Goal: Task Accomplishment & Management: Complete application form

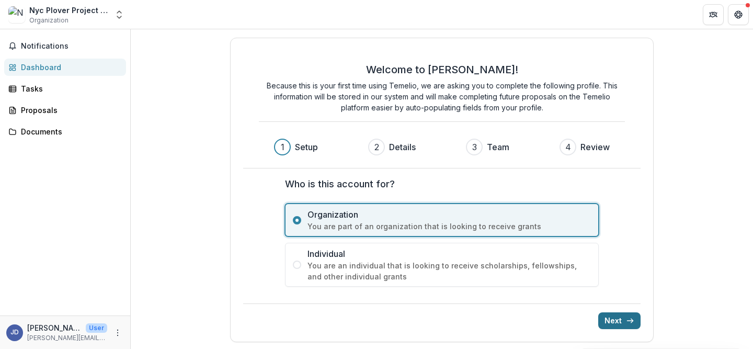
click at [612, 318] on button "Next" at bounding box center [619, 320] width 42 height 17
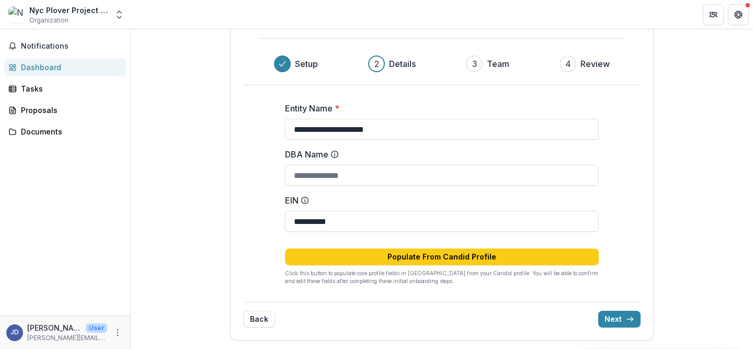
scroll to position [82, 0]
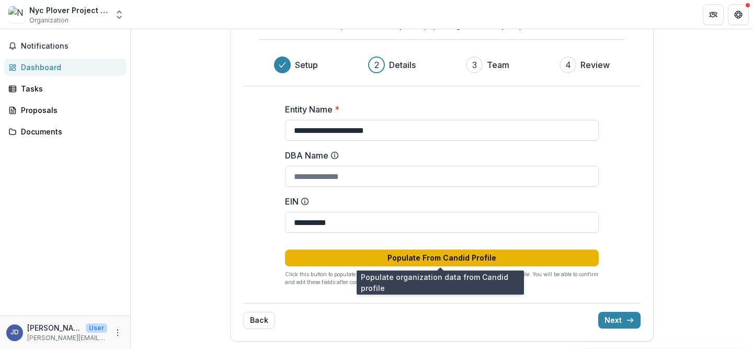
click at [457, 253] on button "Populate From Candid Profile" at bounding box center [442, 258] width 314 height 17
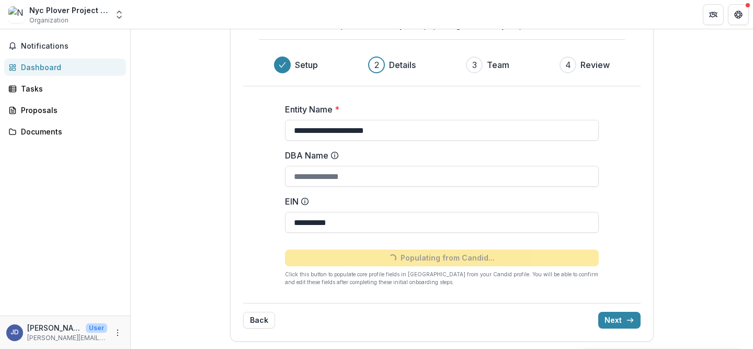
type input "**********"
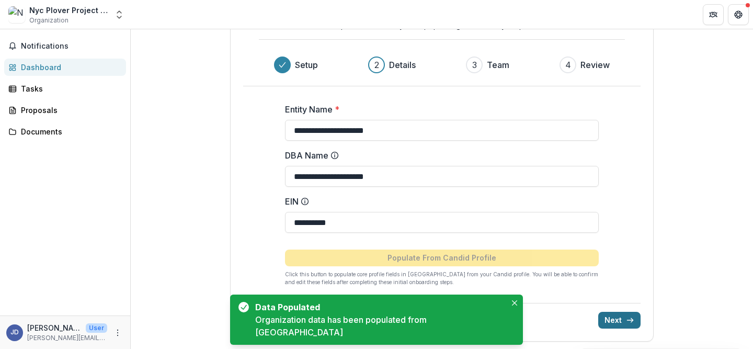
click at [622, 321] on button "Next" at bounding box center [619, 320] width 42 height 17
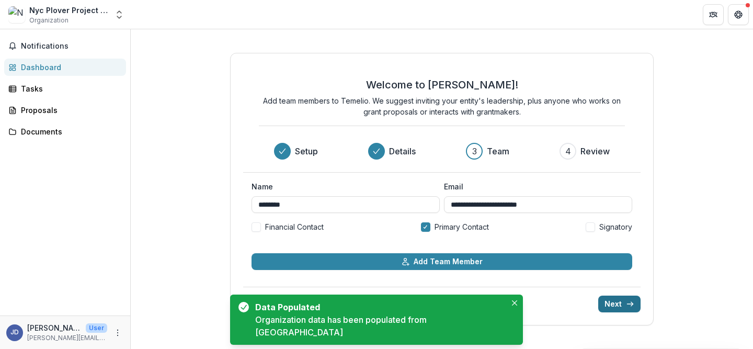
scroll to position [0, 0]
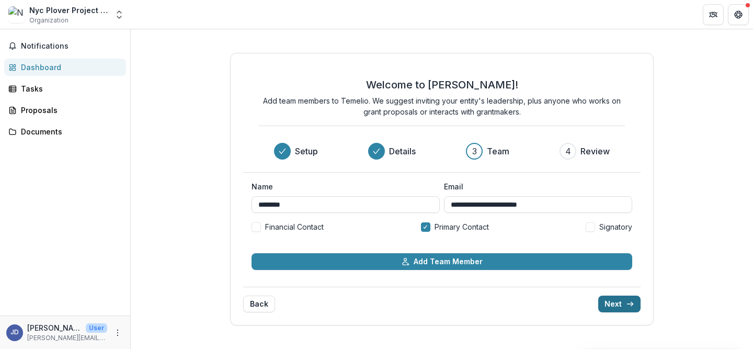
click at [620, 302] on button "Next" at bounding box center [619, 304] width 42 height 17
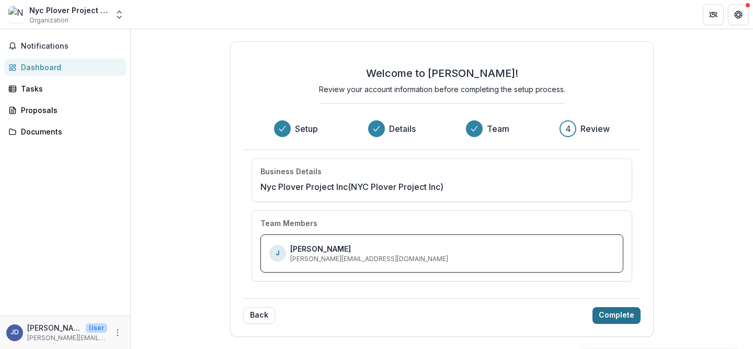
click at [617, 313] on button "Complete" at bounding box center [617, 315] width 48 height 17
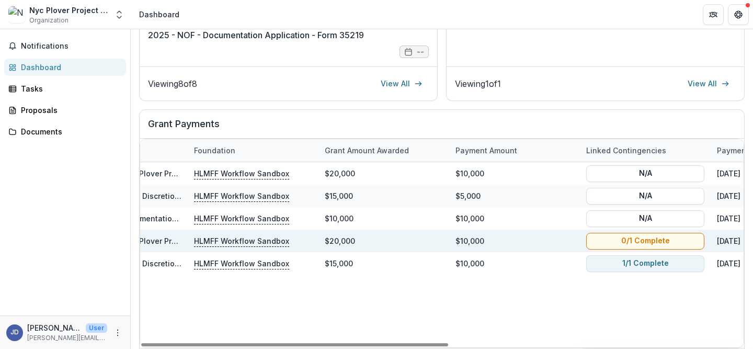
scroll to position [0, 82]
click at [659, 241] on button "0/1 Complete" at bounding box center [646, 240] width 118 height 17
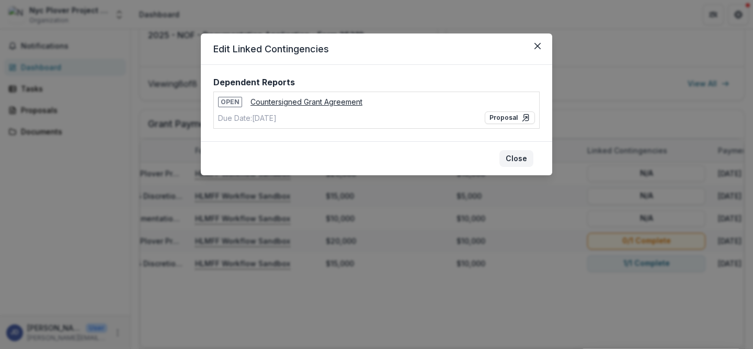
click at [515, 158] on button "Close" at bounding box center [517, 158] width 34 height 17
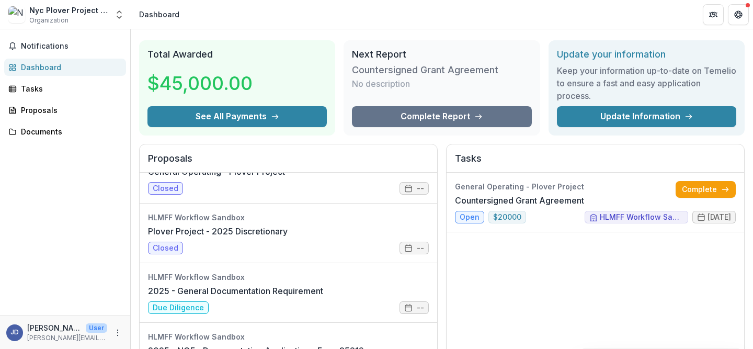
scroll to position [25, 0]
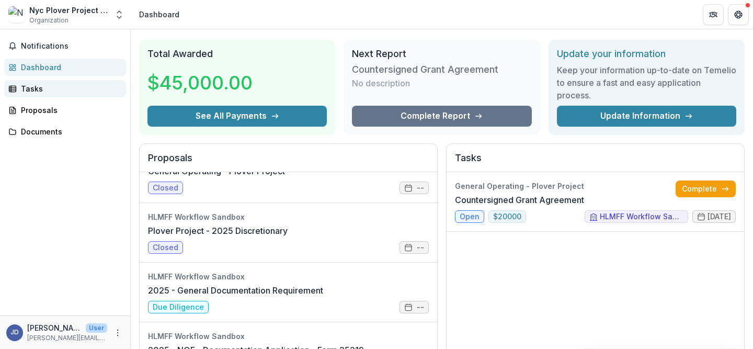
click at [62, 85] on div "Tasks" at bounding box center [69, 88] width 97 height 11
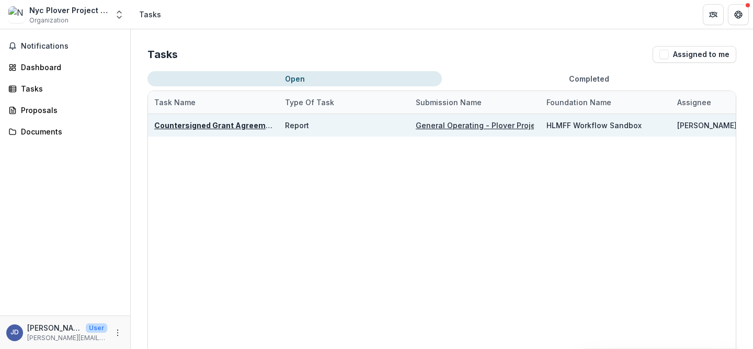
click at [205, 127] on u "Countersigned Grant Agreement" at bounding box center [216, 125] width 124 height 9
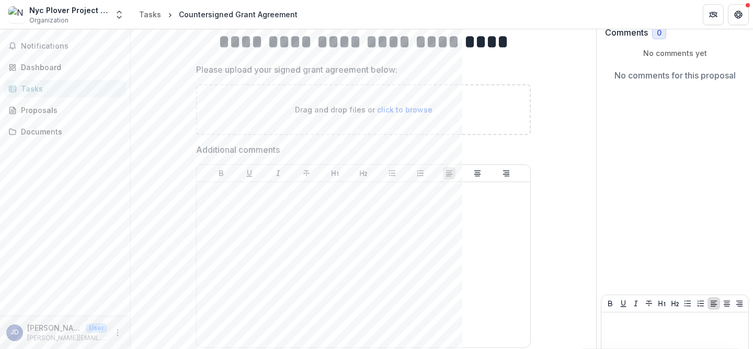
scroll to position [83, 0]
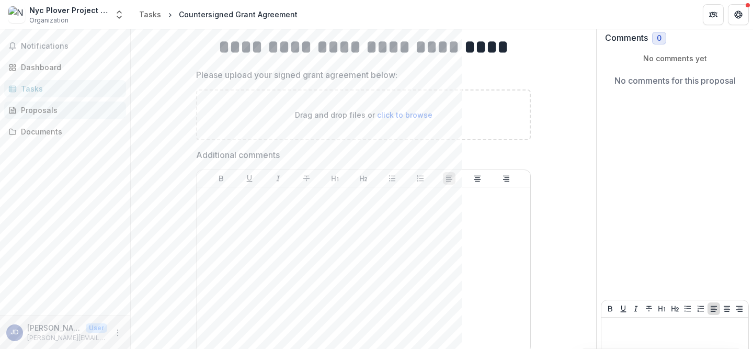
click at [56, 111] on div "Proposals" at bounding box center [69, 110] width 97 height 11
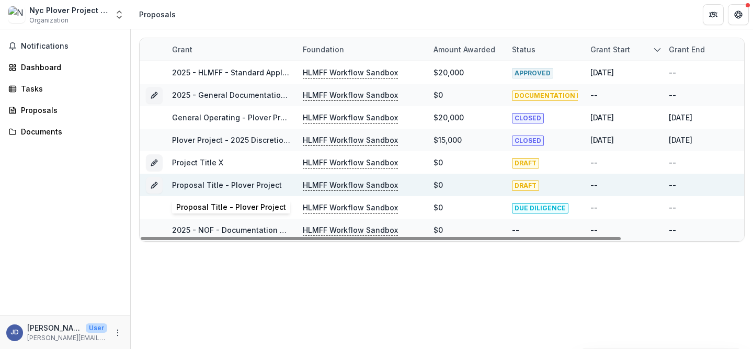
click at [223, 185] on link "Proposal Title - Plover Project" at bounding box center [227, 184] width 110 height 9
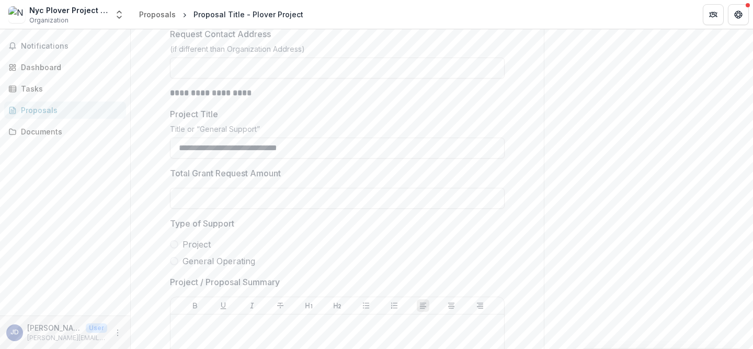
scroll to position [1071, 0]
drag, startPoint x: 329, startPoint y: 150, endPoint x: 142, endPoint y: 149, distance: 186.8
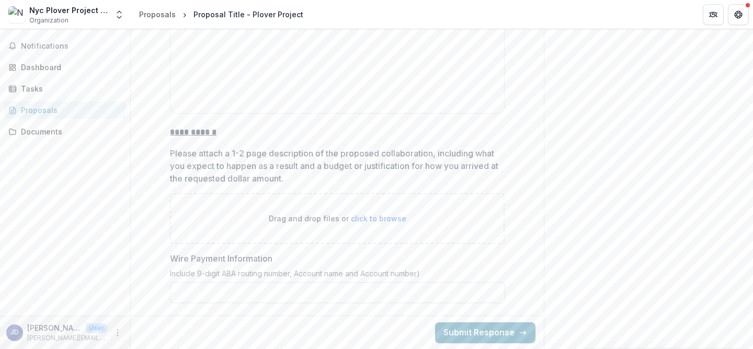
scroll to position [1439, 0]
type input "**********"
click at [504, 336] on button "Submit Response" at bounding box center [485, 332] width 100 height 21
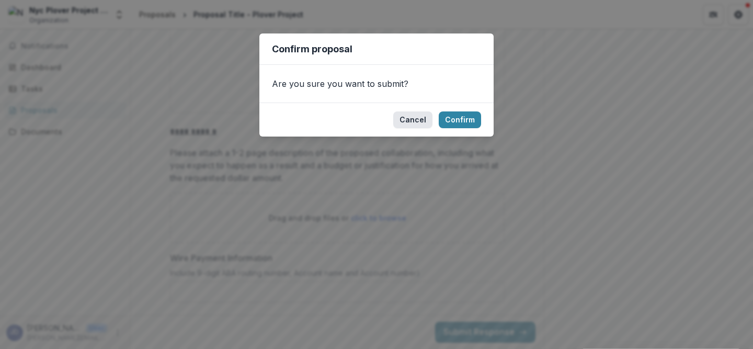
click at [415, 121] on button "Cancel" at bounding box center [412, 119] width 39 height 17
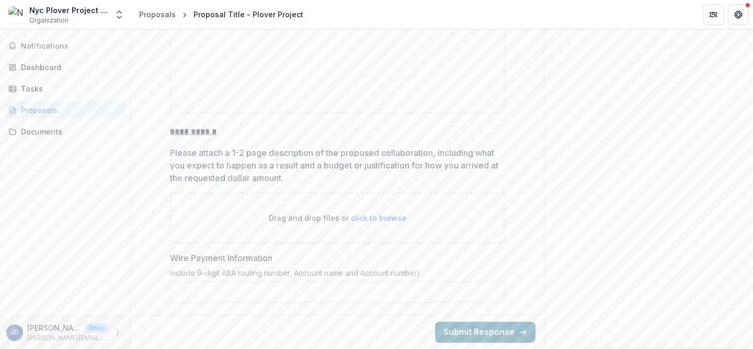
click at [513, 329] on button "Submit Response" at bounding box center [485, 332] width 100 height 21
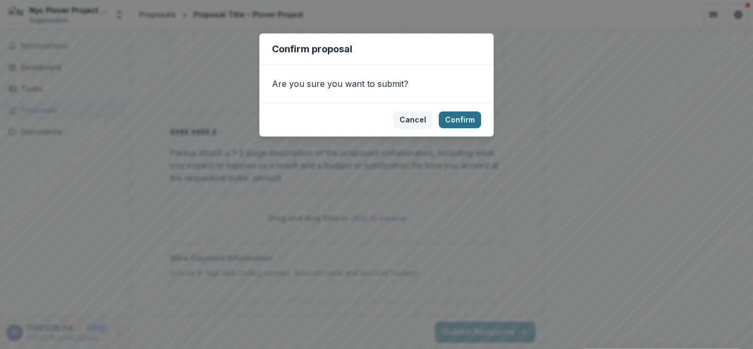
click at [463, 122] on button "Confirm" at bounding box center [460, 119] width 42 height 17
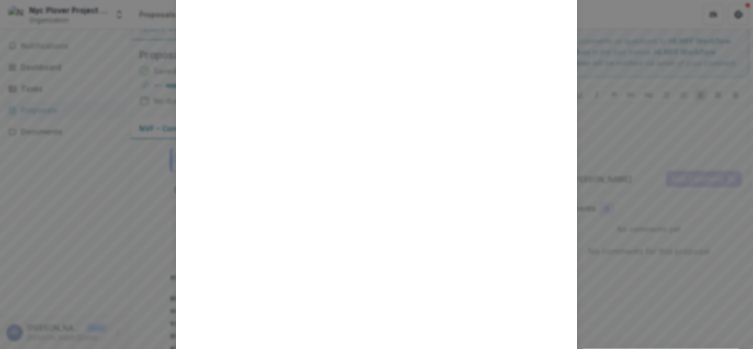
scroll to position [0, 0]
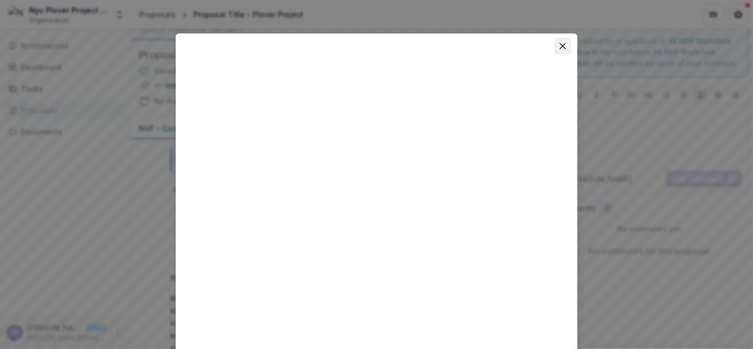
click at [563, 41] on button "Close" at bounding box center [562, 46] width 17 height 17
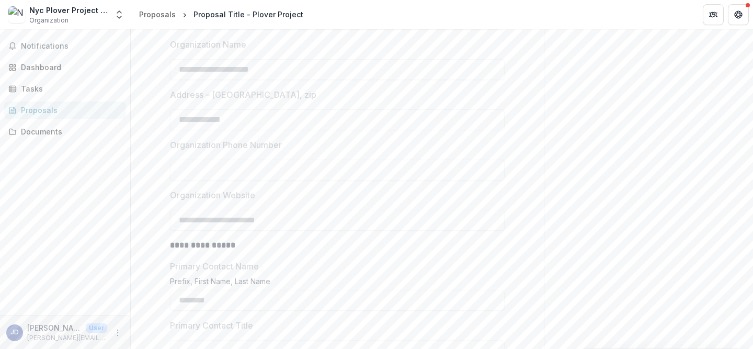
scroll to position [649, 0]
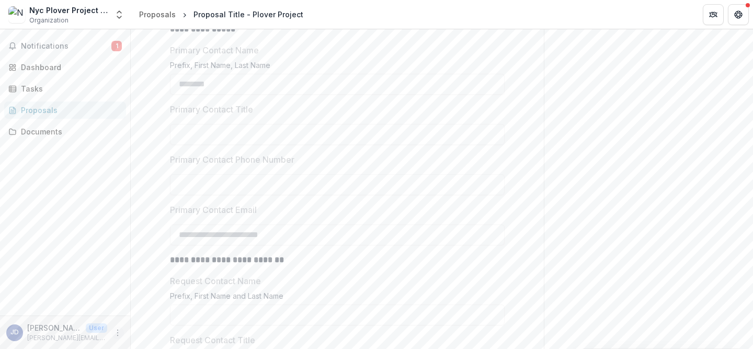
click at [123, 331] on button "More" at bounding box center [117, 332] width 13 height 13
click at [176, 305] on link "Settings" at bounding box center [187, 310] width 112 height 17
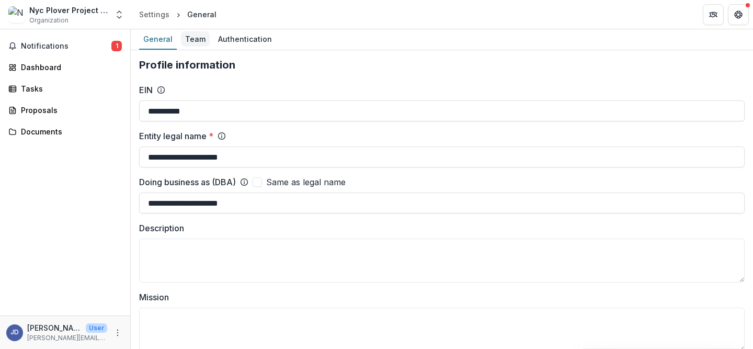
click at [182, 40] on div "Team" at bounding box center [195, 38] width 29 height 15
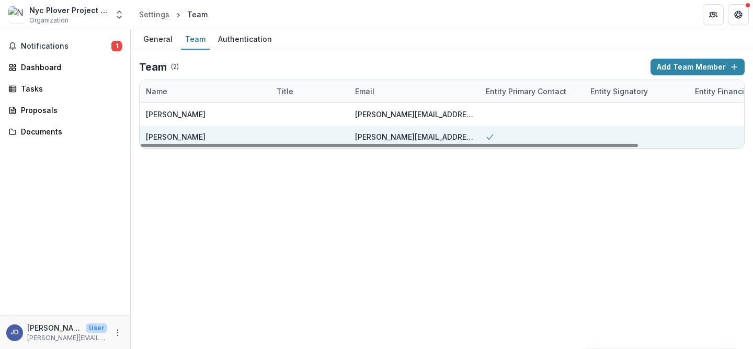
scroll to position [0, 123]
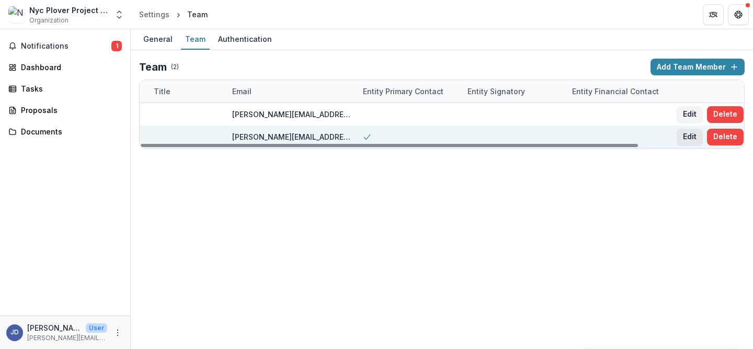
click at [690, 138] on button "Edit" at bounding box center [690, 137] width 26 height 17
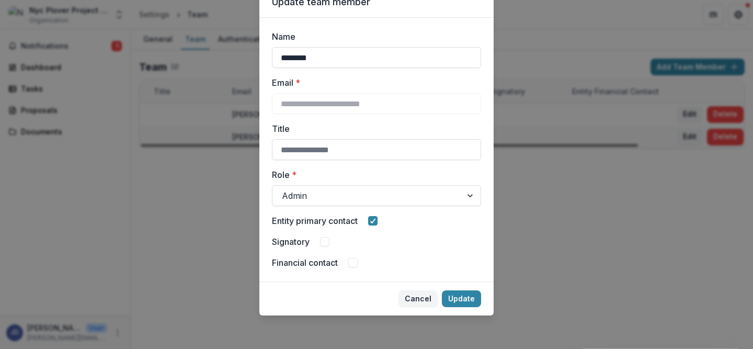
scroll to position [45, 0]
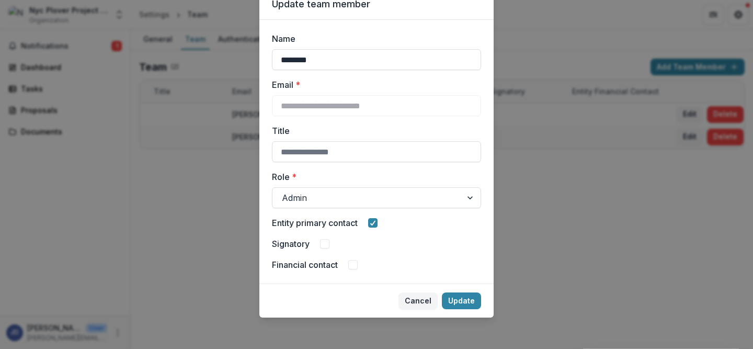
click at [324, 239] on span at bounding box center [324, 243] width 9 height 9
click at [468, 300] on button "Update" at bounding box center [461, 300] width 39 height 17
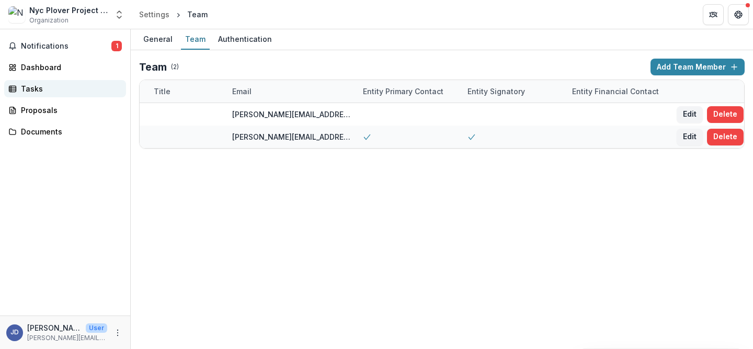
click at [33, 87] on div "Tasks" at bounding box center [69, 88] width 97 height 11
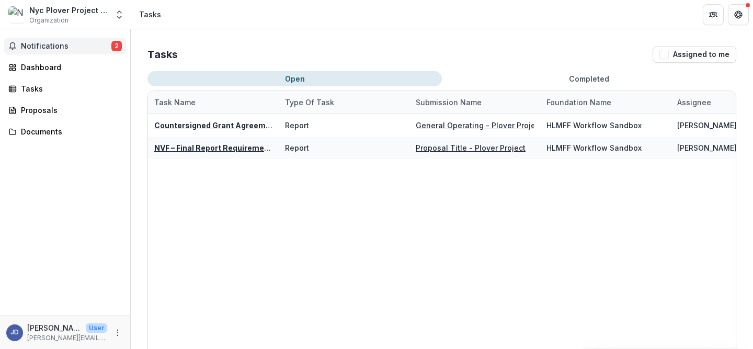
click at [59, 42] on span "Notifications" at bounding box center [66, 46] width 90 height 9
click at [459, 36] on div "Tasks Assigned to me Open Completed Task Name Type of Task Submission Name Foun…" at bounding box center [442, 225] width 622 height 392
click at [66, 90] on div "Tasks" at bounding box center [69, 88] width 97 height 11
click at [30, 88] on div "Tasks" at bounding box center [69, 88] width 97 height 11
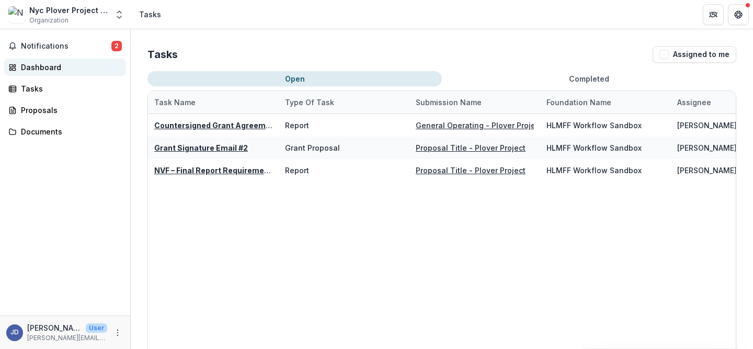
click at [61, 63] on div "Dashboard" at bounding box center [69, 67] width 97 height 11
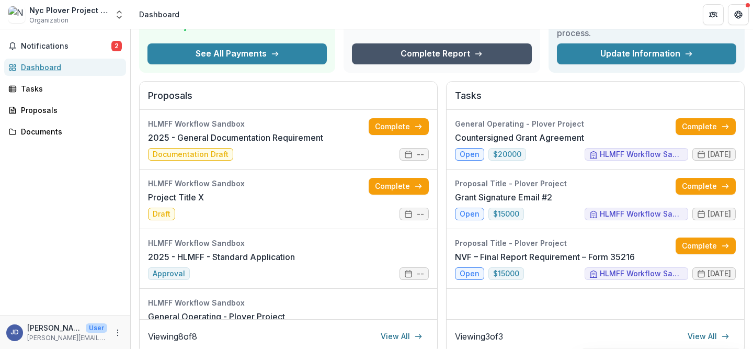
scroll to position [90, 0]
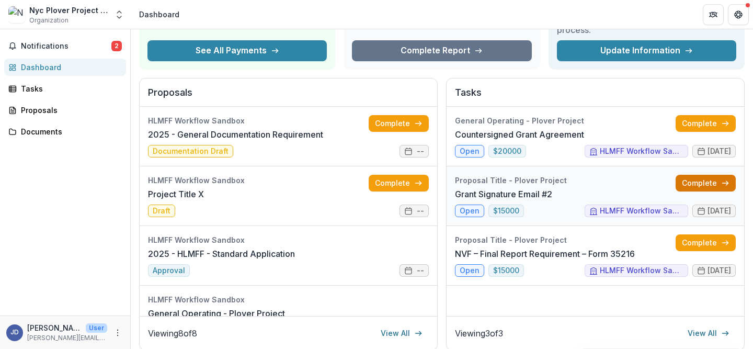
click at [689, 184] on link "Complete" at bounding box center [706, 183] width 60 height 17
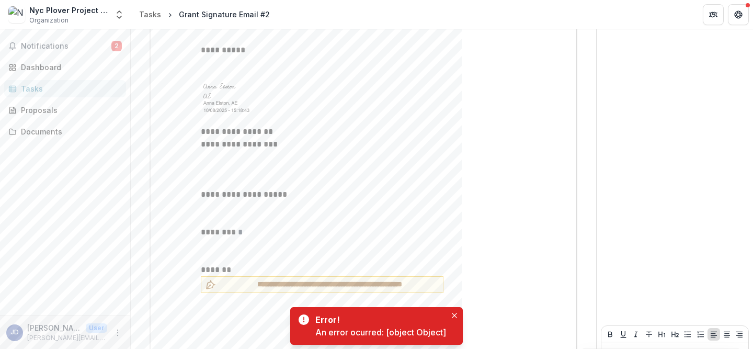
scroll to position [903, 0]
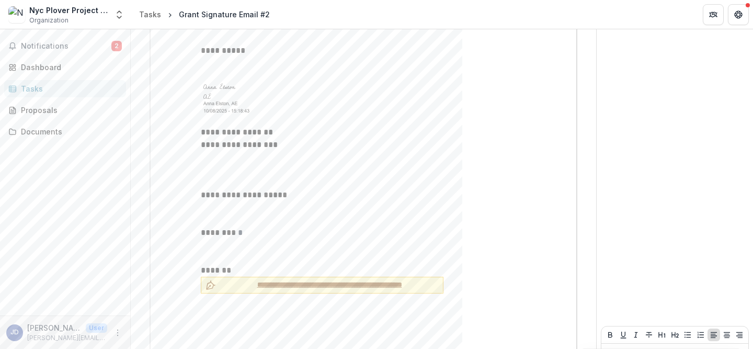
click at [315, 279] on span "**********" at bounding box center [329, 284] width 219 height 11
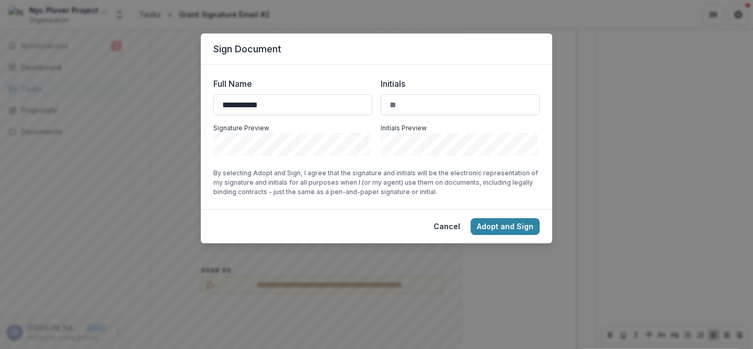
type input "**********"
type input "**"
click at [489, 228] on button "Adopt and Sign" at bounding box center [505, 226] width 69 height 17
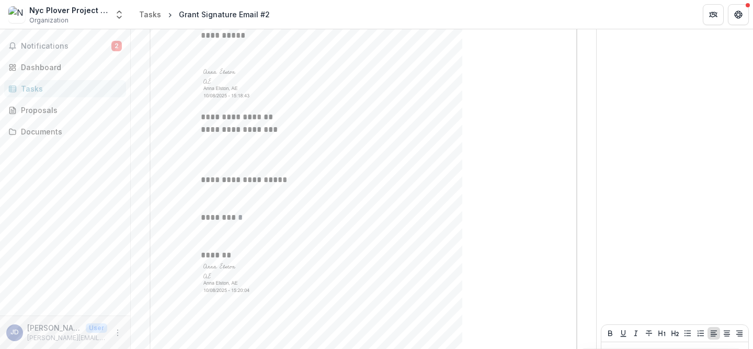
scroll to position [918, 0]
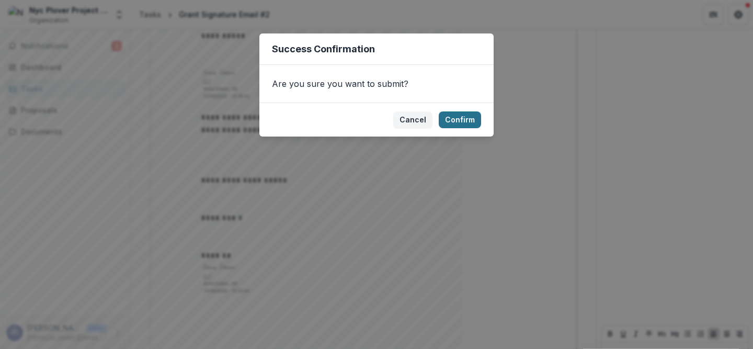
click at [458, 115] on button "Confirm" at bounding box center [460, 119] width 42 height 17
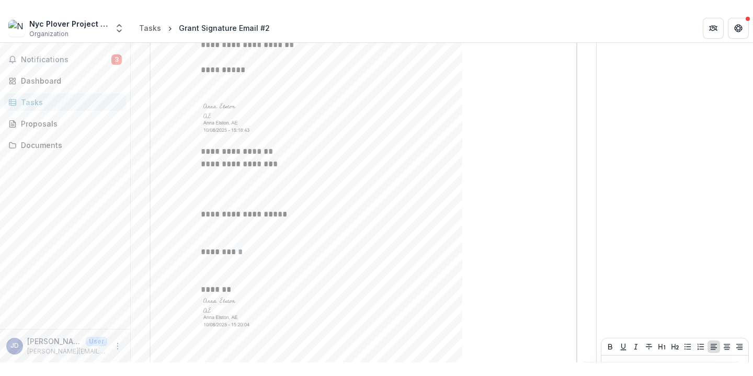
scroll to position [895, 0]
